Goal: Task Accomplishment & Management: Manage account settings

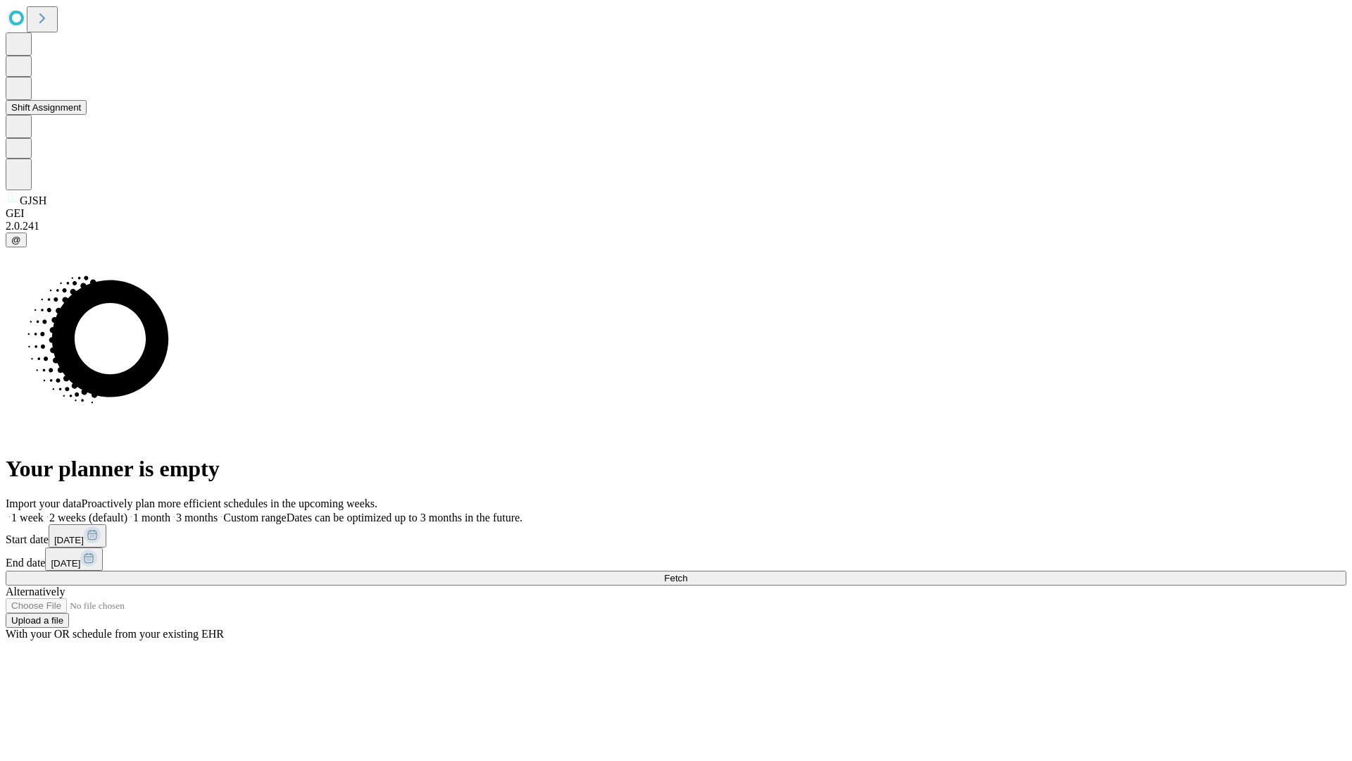
click at [87, 115] on button "Shift Assignment" at bounding box center [46, 107] width 81 height 15
